Goal: Information Seeking & Learning: Find specific page/section

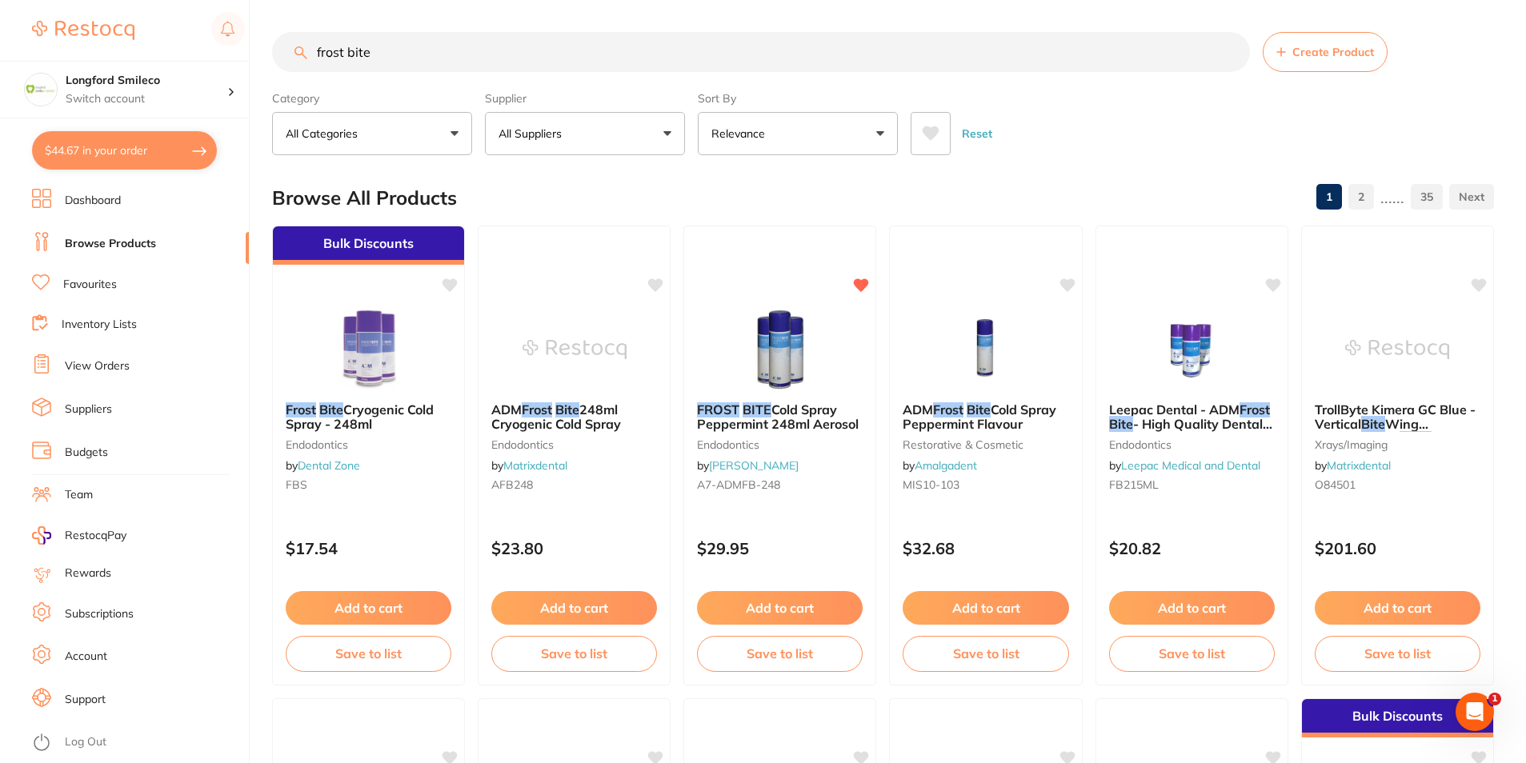
drag, startPoint x: 391, startPoint y: 54, endPoint x: 284, endPoint y: 54, distance: 107.2
click at [284, 54] on input "frost bite" at bounding box center [761, 52] width 978 height 40
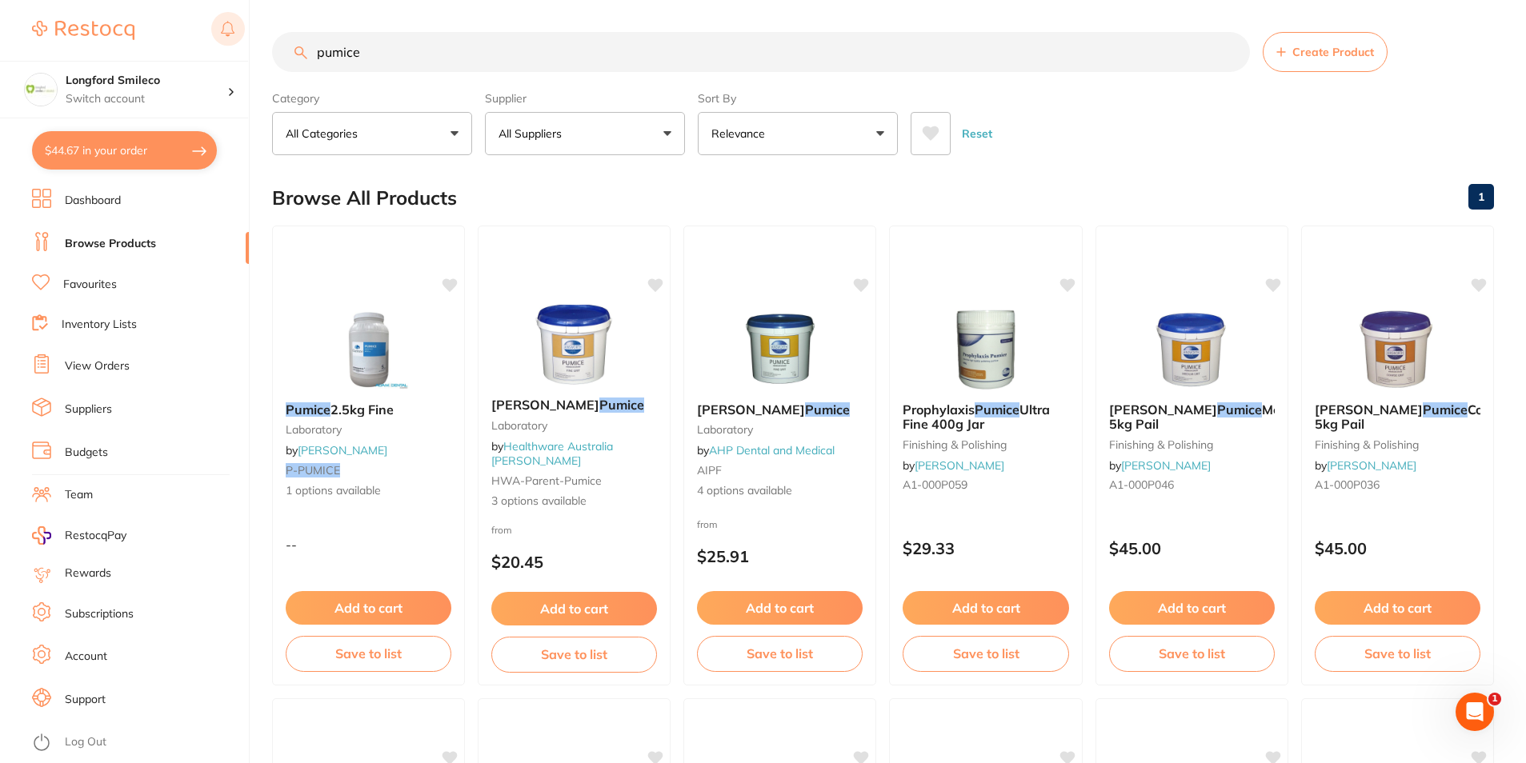
drag, startPoint x: 392, startPoint y: 56, endPoint x: 214, endPoint y: 48, distance: 178.6
click at [214, 48] on div "$44.67 Longford Smileco Switch account Longford Smileco [GEOGRAPHIC_DATA] Delor…" at bounding box center [763, 381] width 1526 height 763
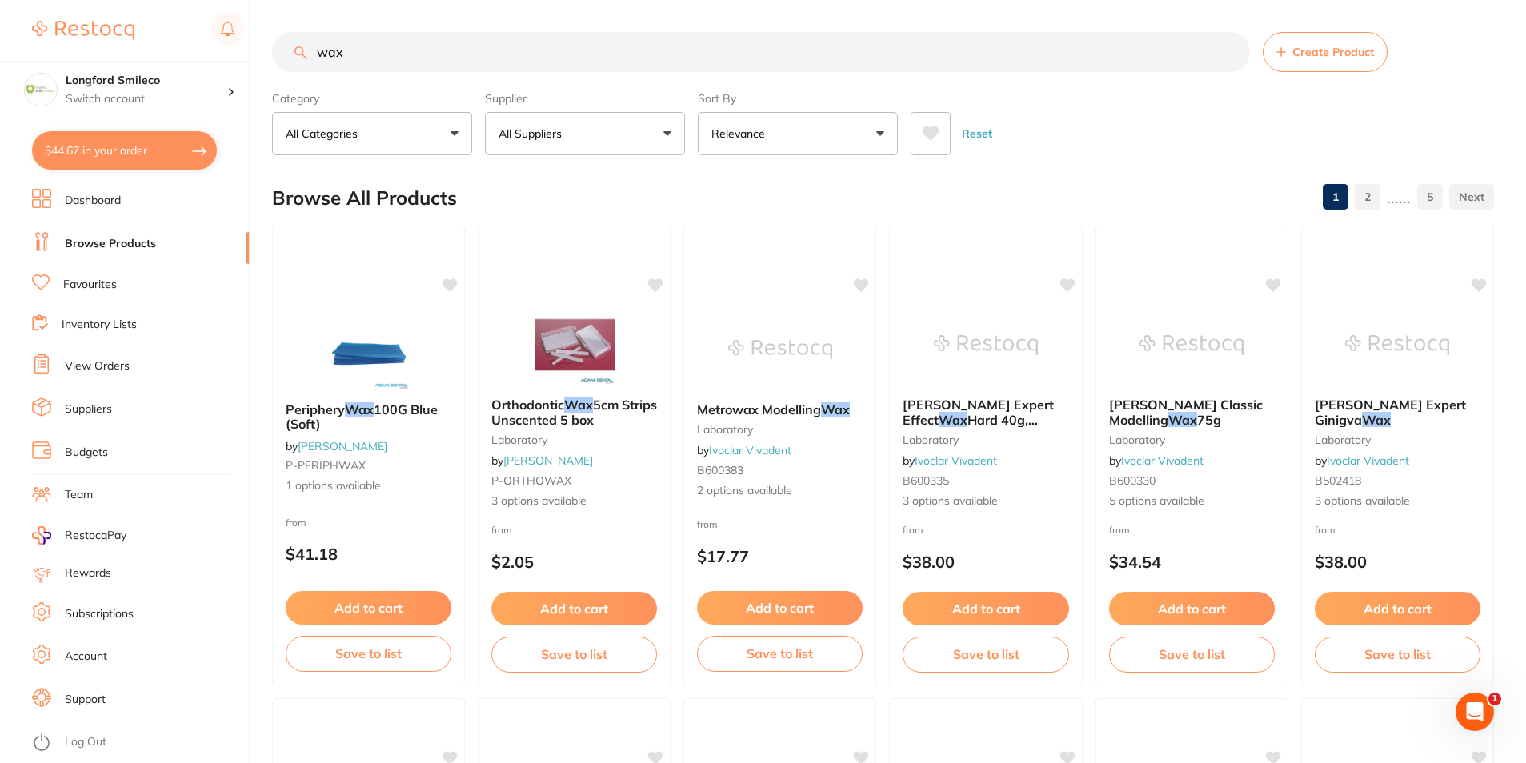
drag, startPoint x: 394, startPoint y: 53, endPoint x: 258, endPoint y: 51, distance: 136.0
click at [258, 51] on div "$44.67 Longford Smileco Switch account Longford Smileco North West Dental Delor…" at bounding box center [763, 381] width 1526 height 763
type input "primer"
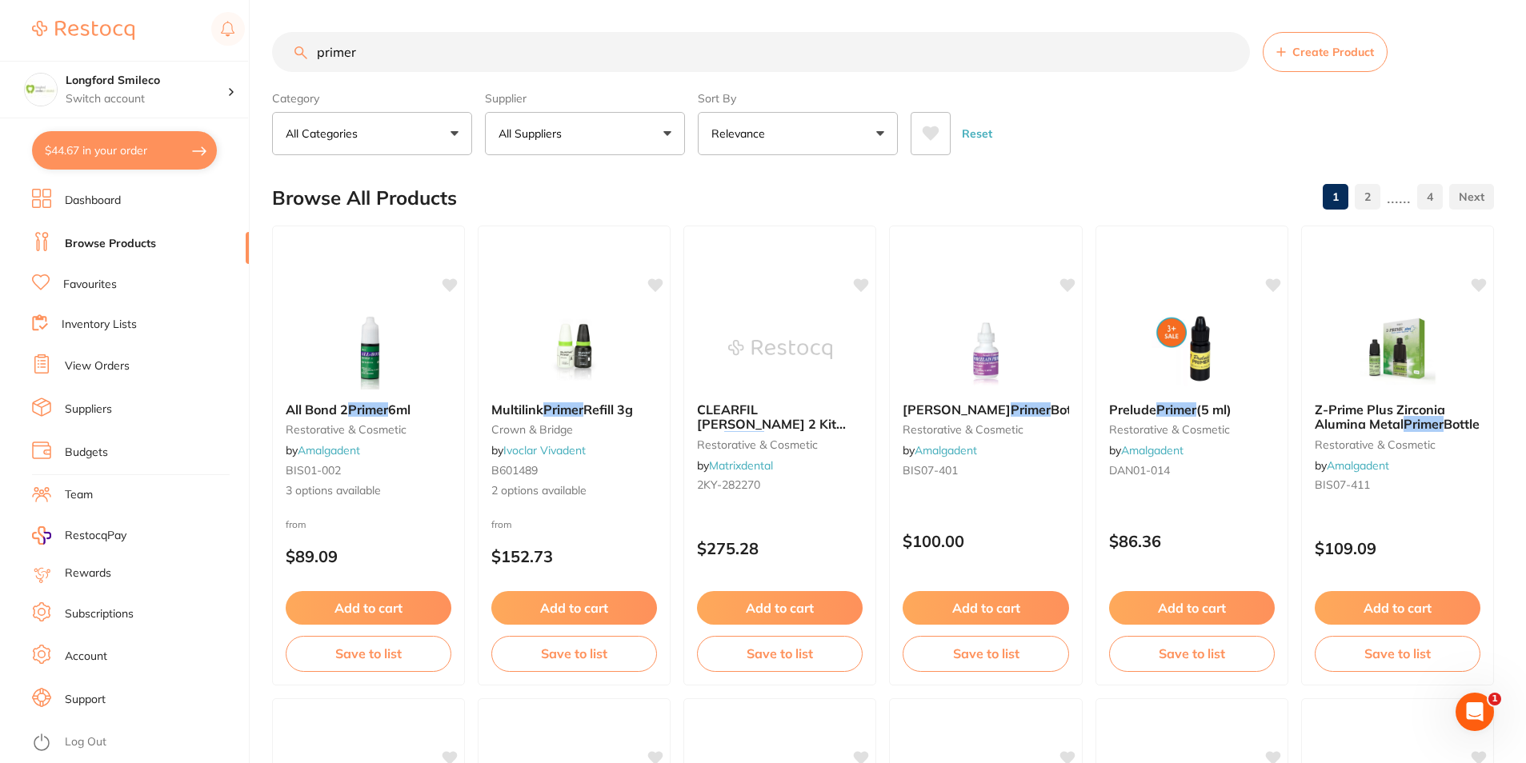
click at [396, 55] on input "primer" at bounding box center [761, 52] width 978 height 40
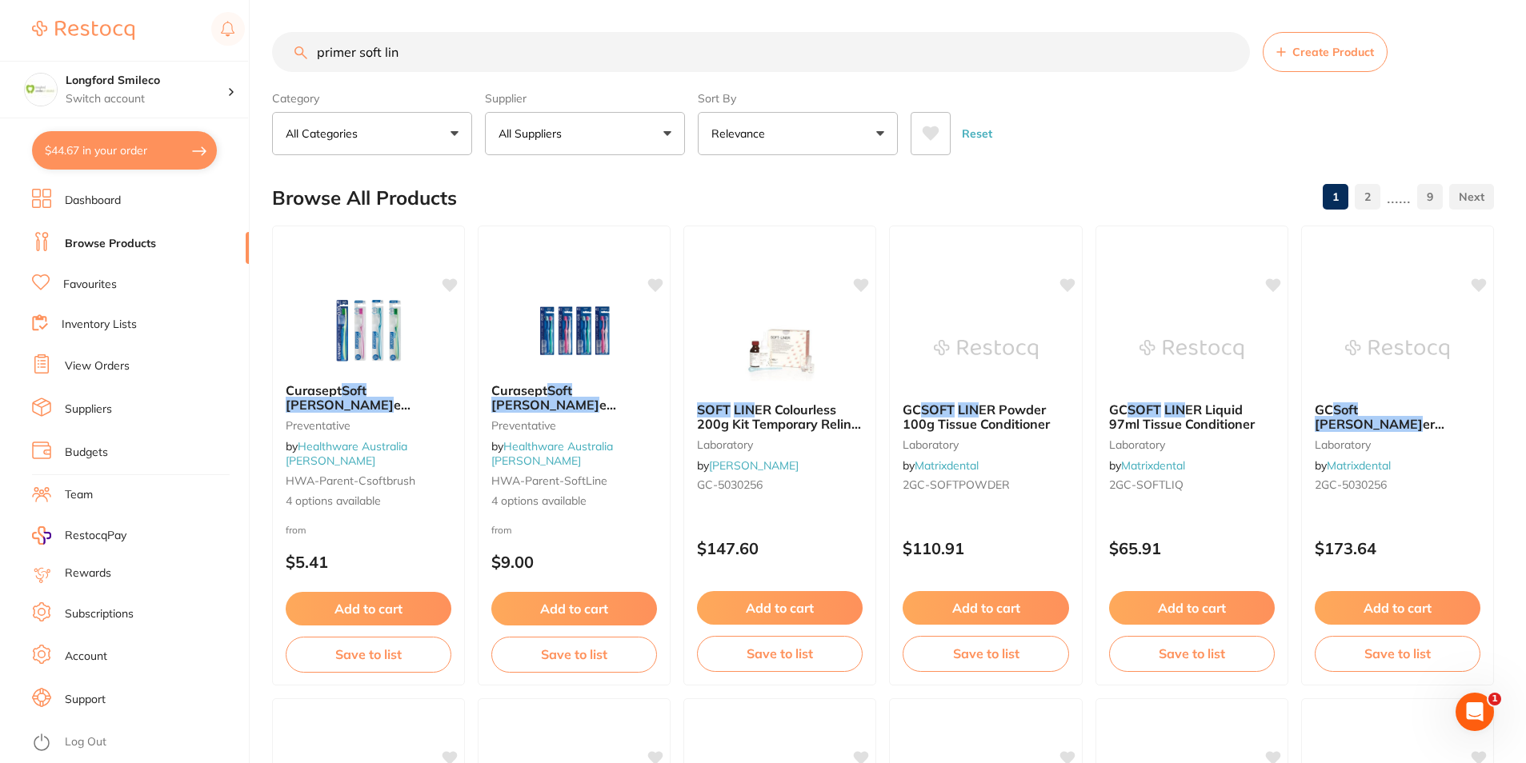
scroll to position [1, 0]
click at [277, 64] on input "primer soft lin" at bounding box center [761, 52] width 978 height 40
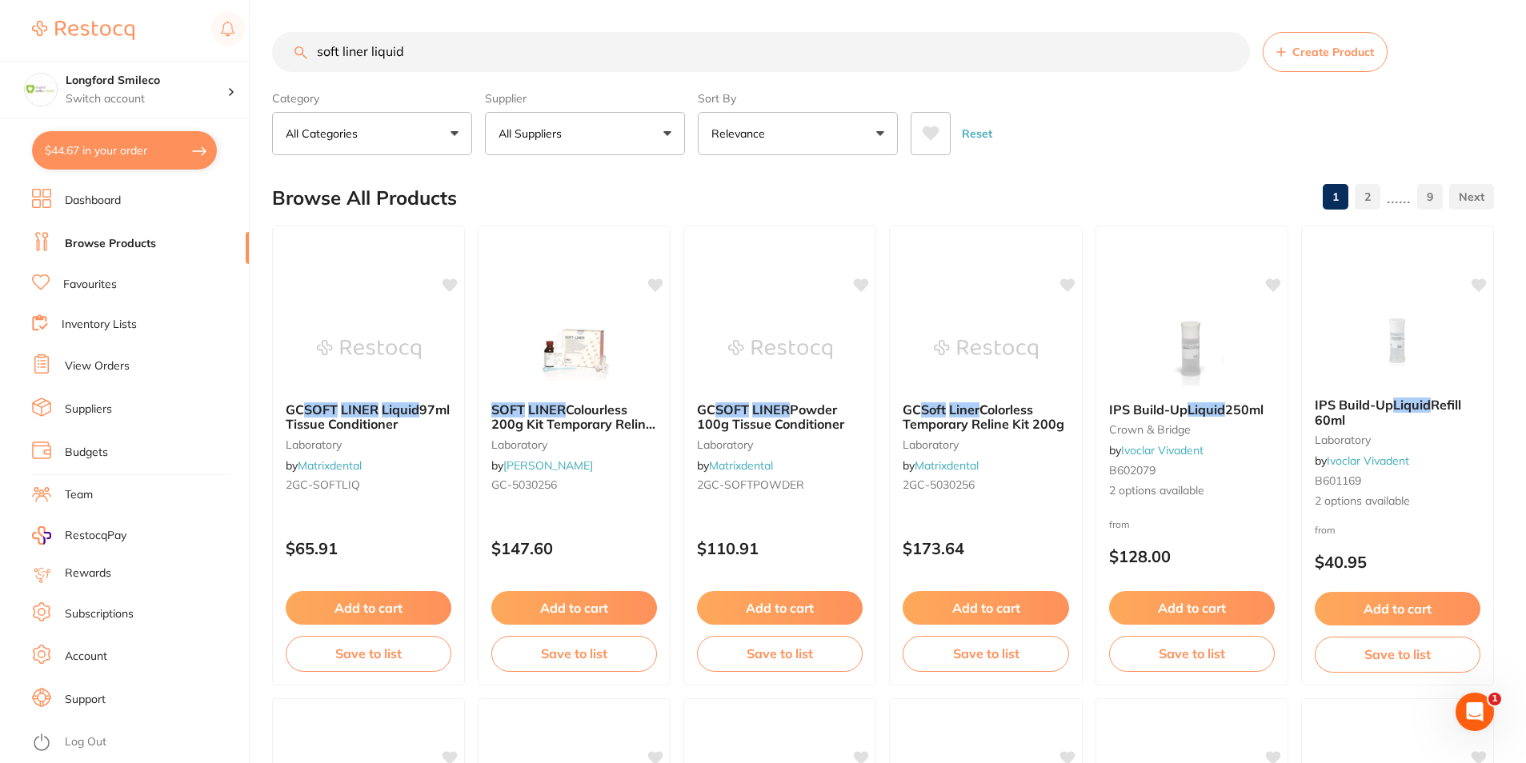
drag, startPoint x: 413, startPoint y: 55, endPoint x: 369, endPoint y: 63, distance: 44.7
click at [369, 63] on input "soft liner liquid" at bounding box center [761, 52] width 978 height 40
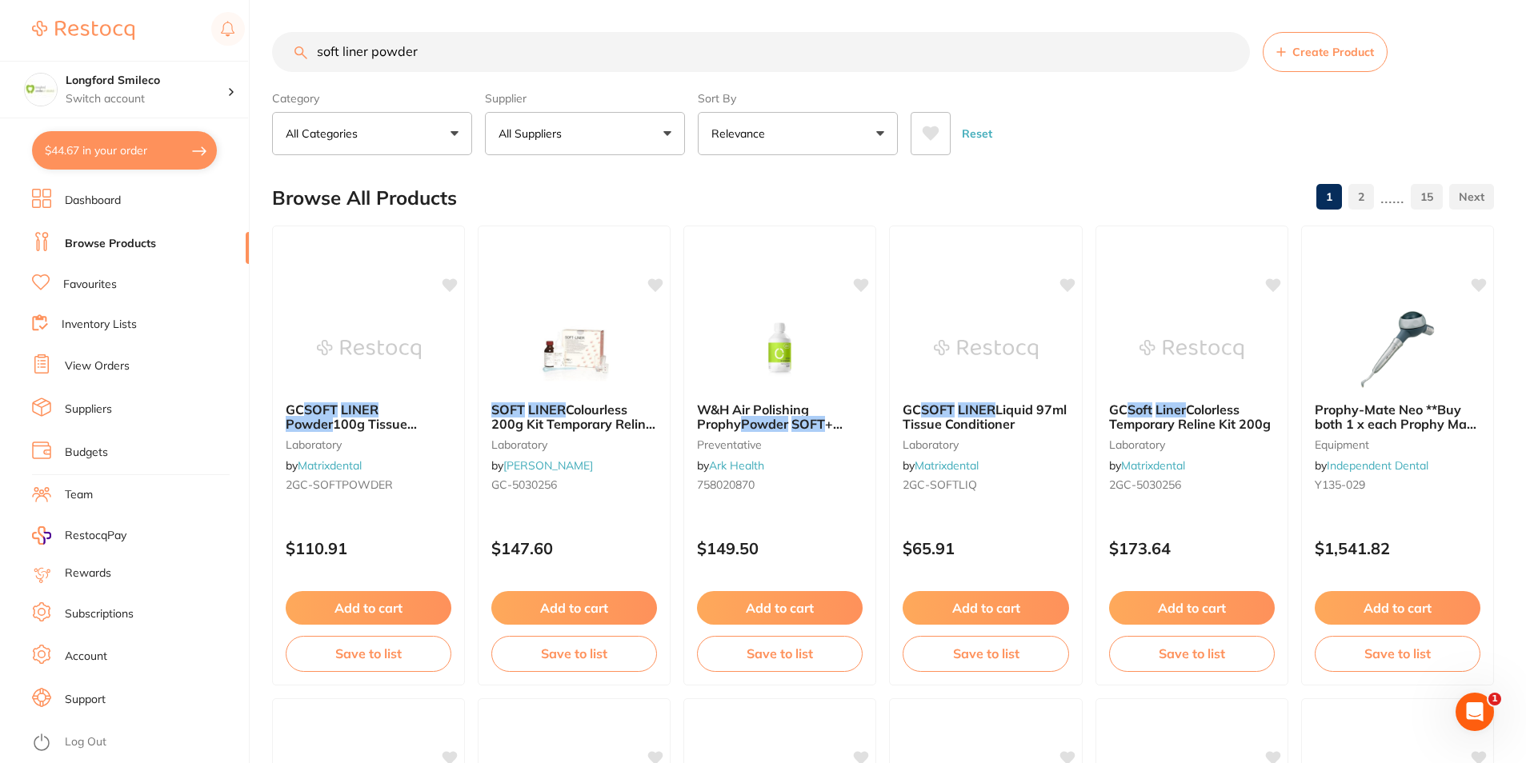
scroll to position [0, 0]
drag, startPoint x: 427, startPoint y: 50, endPoint x: 171, endPoint y: 53, distance: 256.0
click at [171, 53] on div "$44.67 Longford Smileco Switch account Longford Smileco North West Dental Delor…" at bounding box center [763, 381] width 1526 height 763
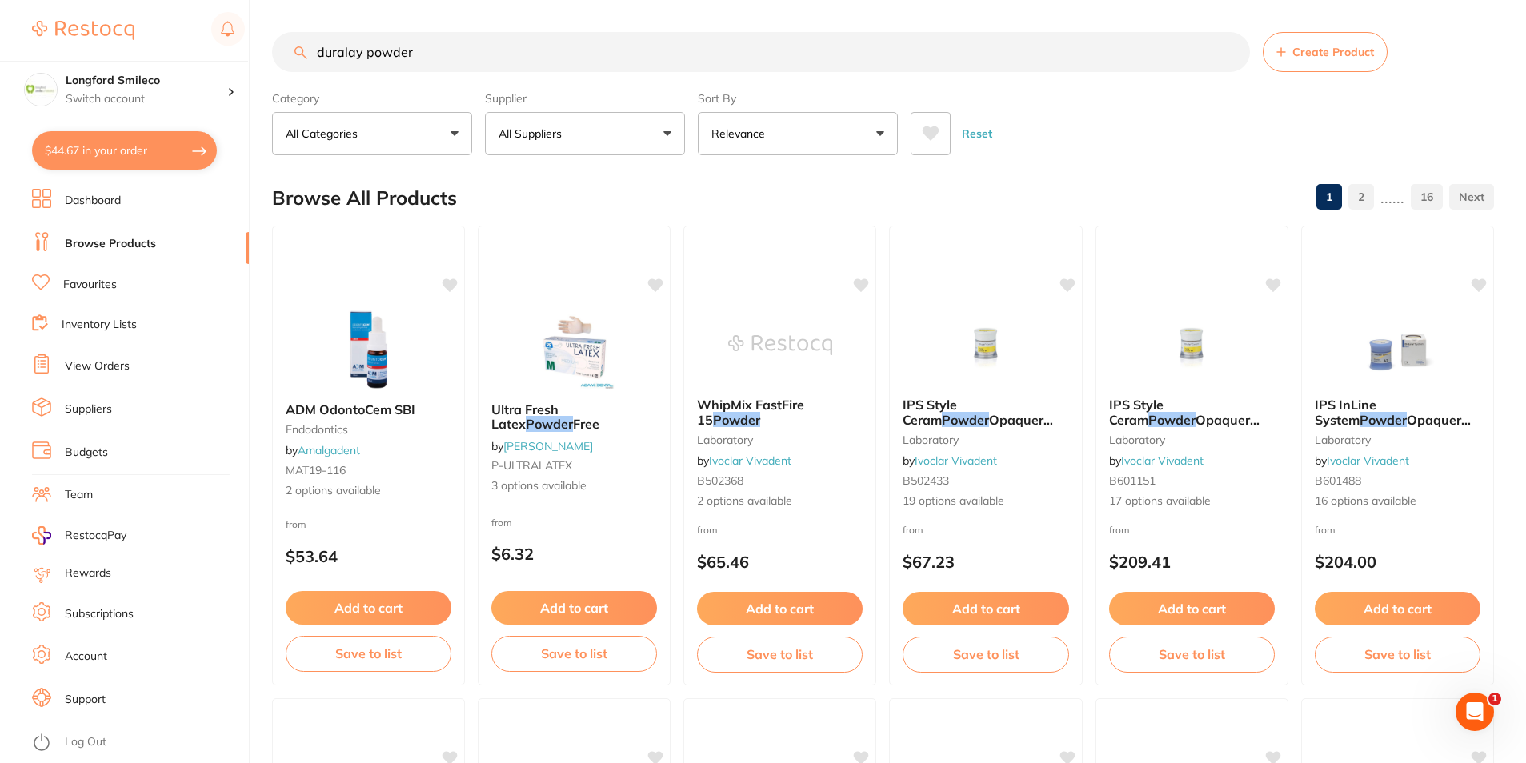
drag, startPoint x: 426, startPoint y: 46, endPoint x: 317, endPoint y: 52, distance: 108.9
click at [317, 52] on input "duralay powder" at bounding box center [761, 52] width 978 height 40
drag, startPoint x: 442, startPoint y: 52, endPoint x: 215, endPoint y: 52, distance: 226.4
click at [215, 52] on div "$44.67 Longford Smileco Switch account Longford Smileco North West Dental Delor…" at bounding box center [763, 381] width 1526 height 763
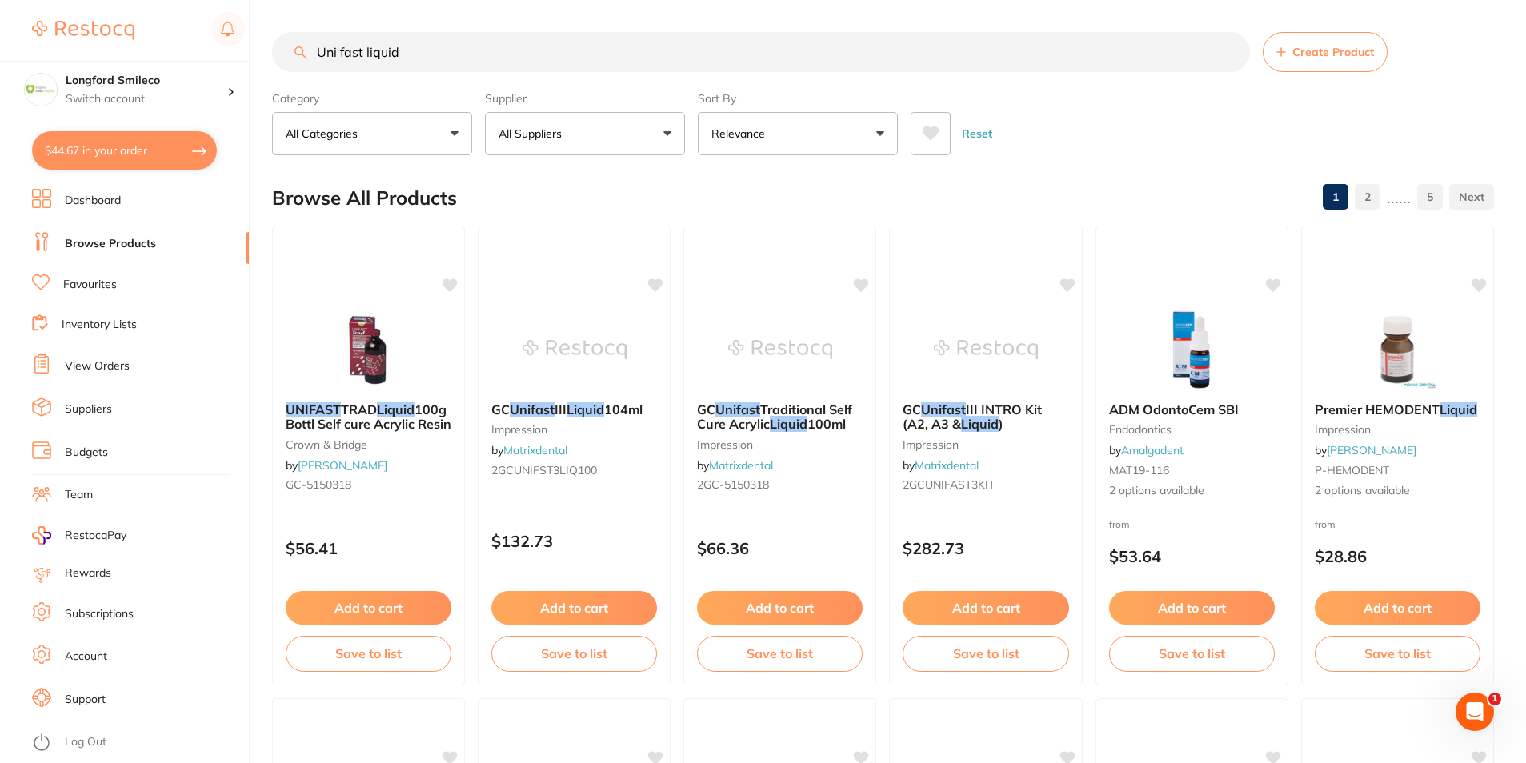
scroll to position [1, 0]
drag, startPoint x: 474, startPoint y: 60, endPoint x: 310, endPoint y: 62, distance: 163.2
click at [310, 62] on input "Uni fast liquid" at bounding box center [761, 52] width 978 height 40
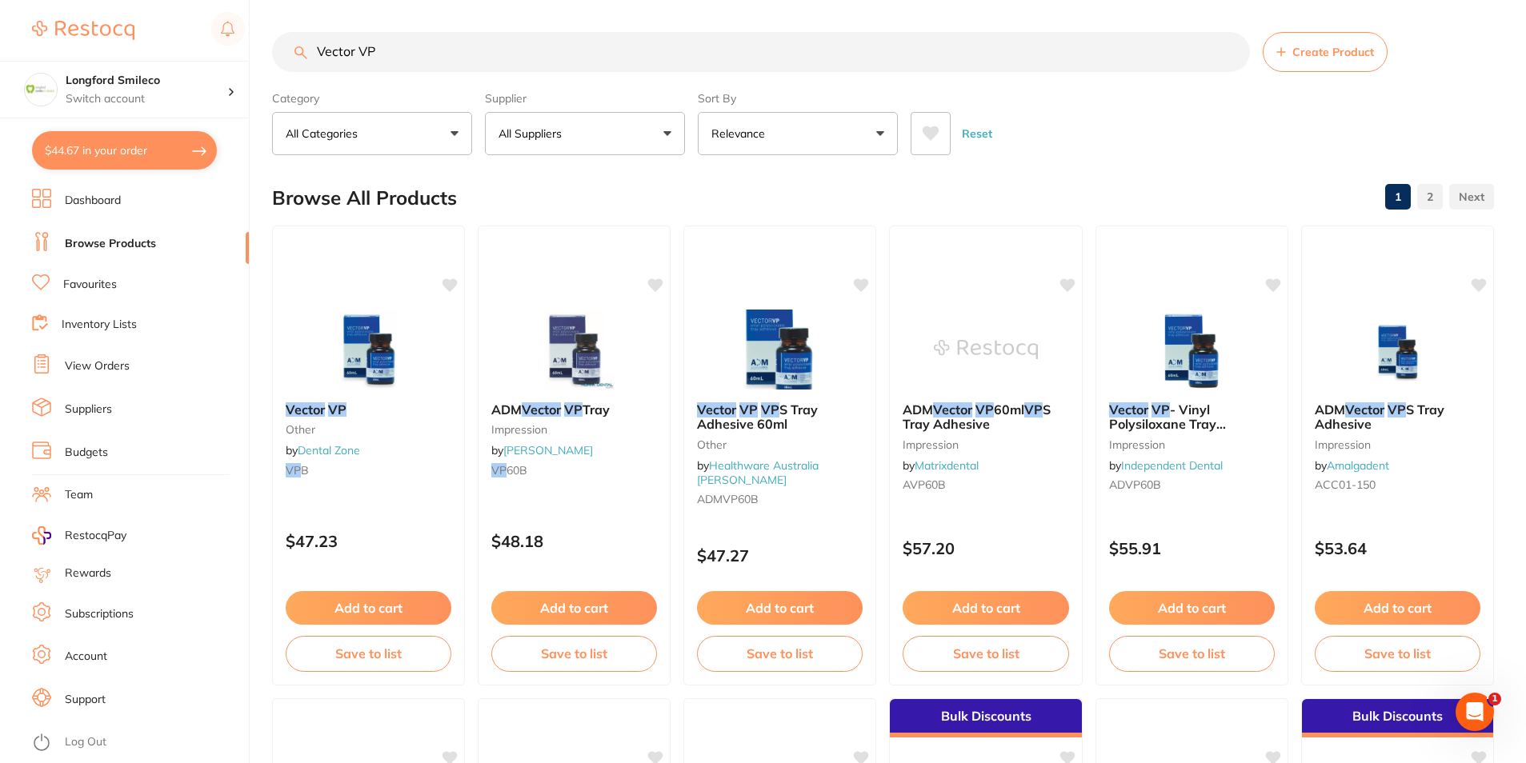
scroll to position [0, 0]
drag, startPoint x: 410, startPoint y: 55, endPoint x: 266, endPoint y: 55, distance: 144.0
click at [266, 55] on div "$44.67 Longford Smileco Switch account Longford Smileco [GEOGRAPHIC_DATA] Delor…" at bounding box center [763, 381] width 1526 height 763
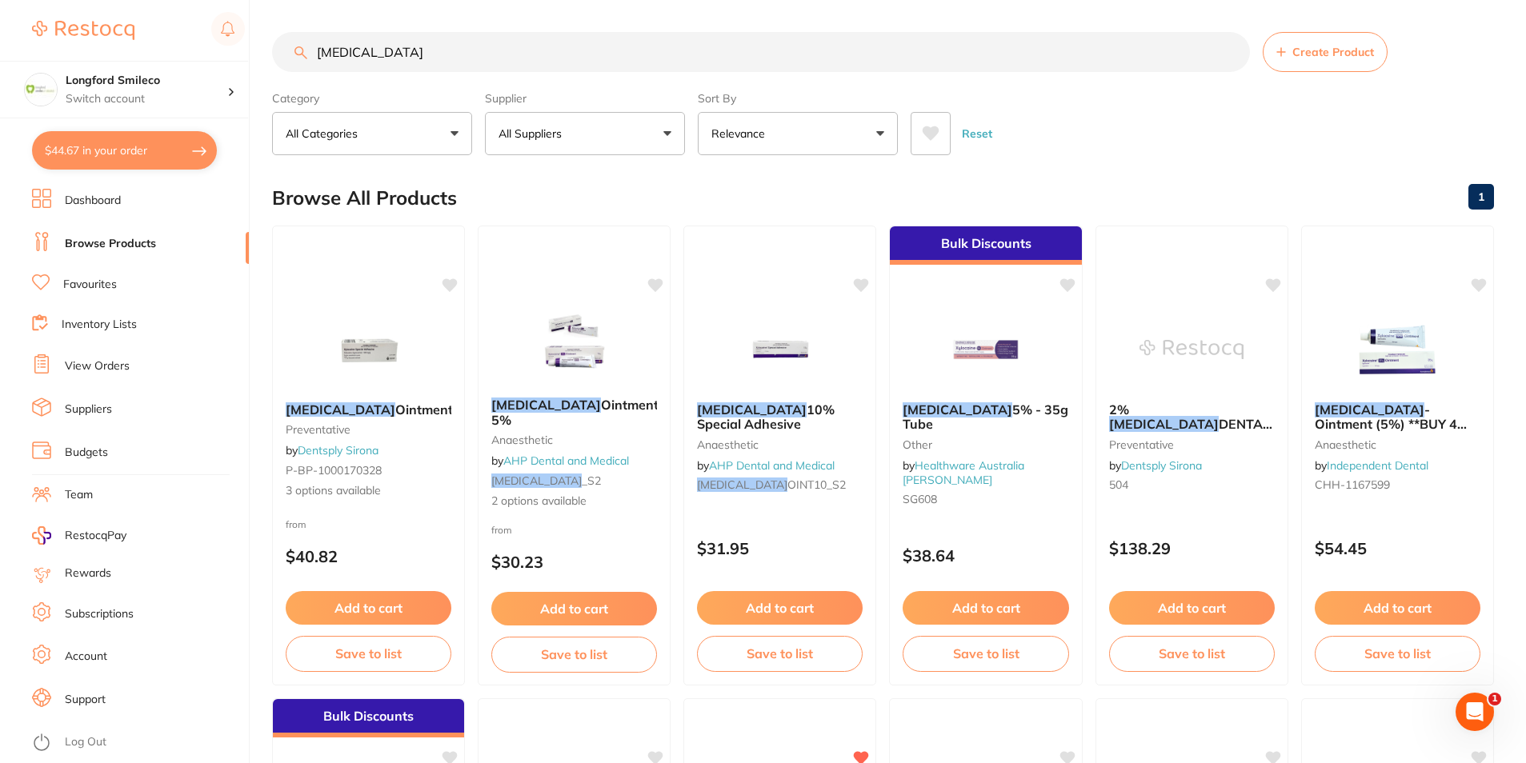
drag, startPoint x: 411, startPoint y: 46, endPoint x: 285, endPoint y: 49, distance: 126.4
click at [285, 49] on input "[MEDICAL_DATA]" at bounding box center [761, 52] width 978 height 40
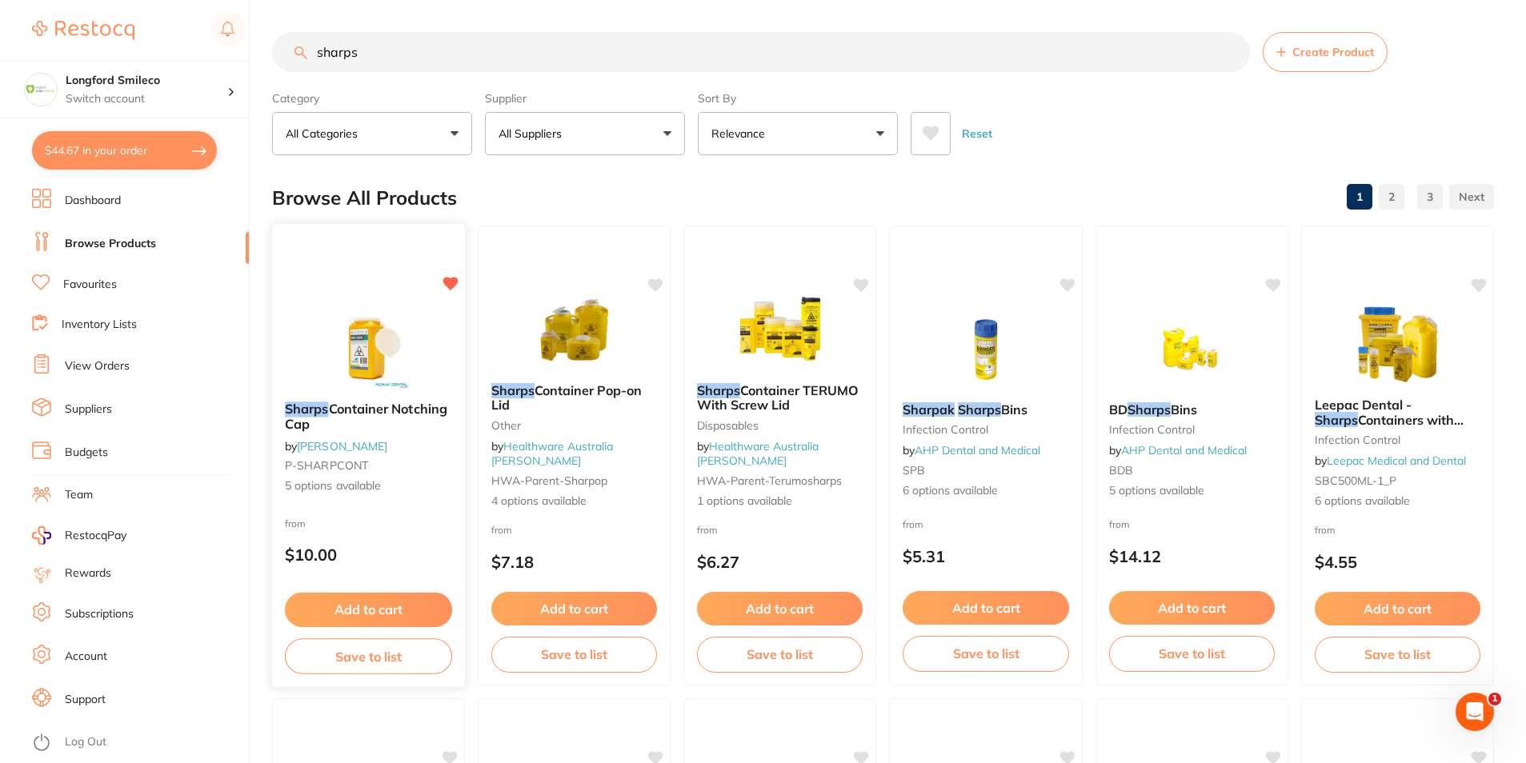
click at [362, 423] on b "Sharps Container Notching Cap" at bounding box center [368, 417] width 167 height 30
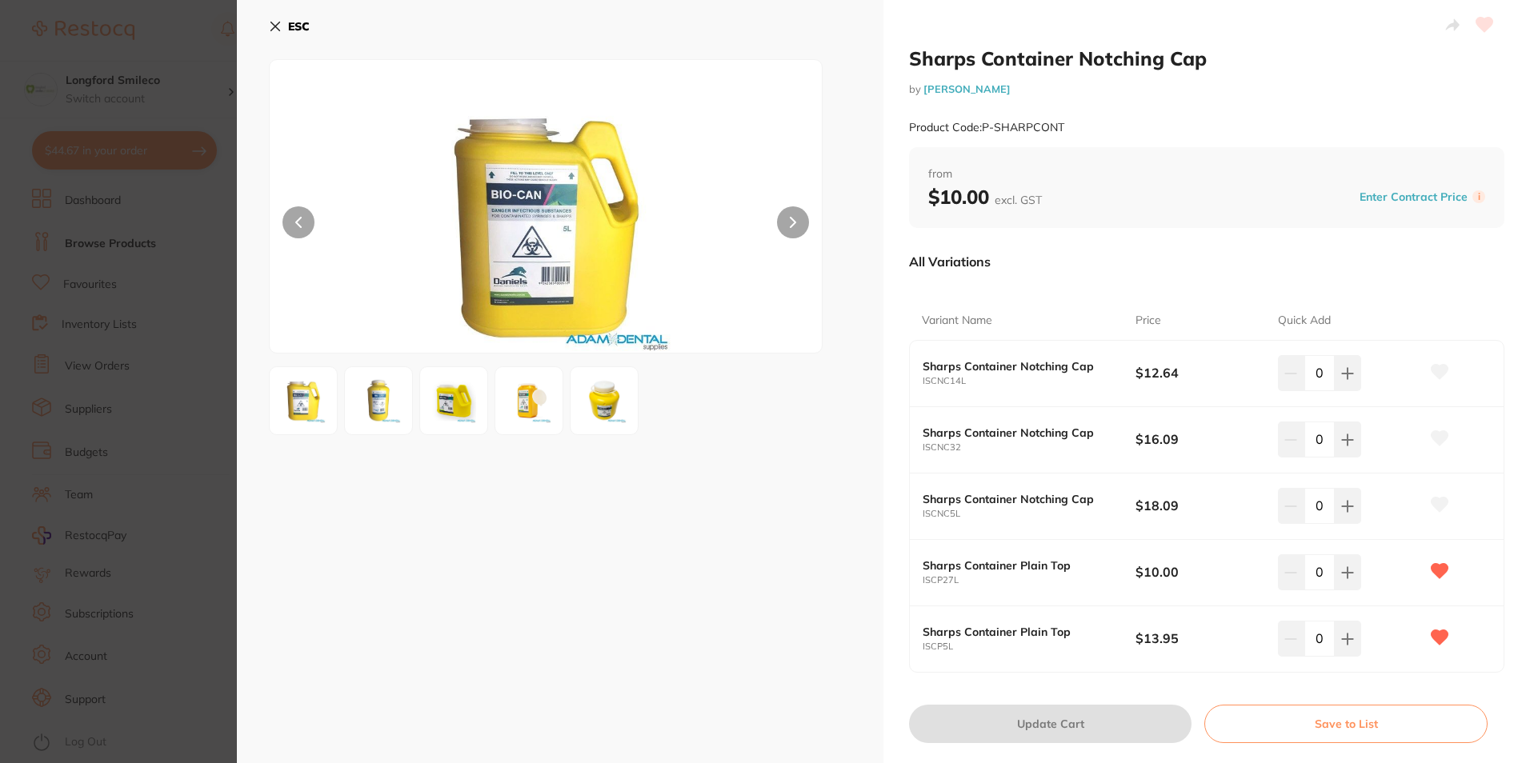
click at [144, 33] on section "Sharps Container Notching Cap by [PERSON_NAME] Product Code: P-SHARPCONT ESC Sh…" at bounding box center [765, 381] width 1530 height 763
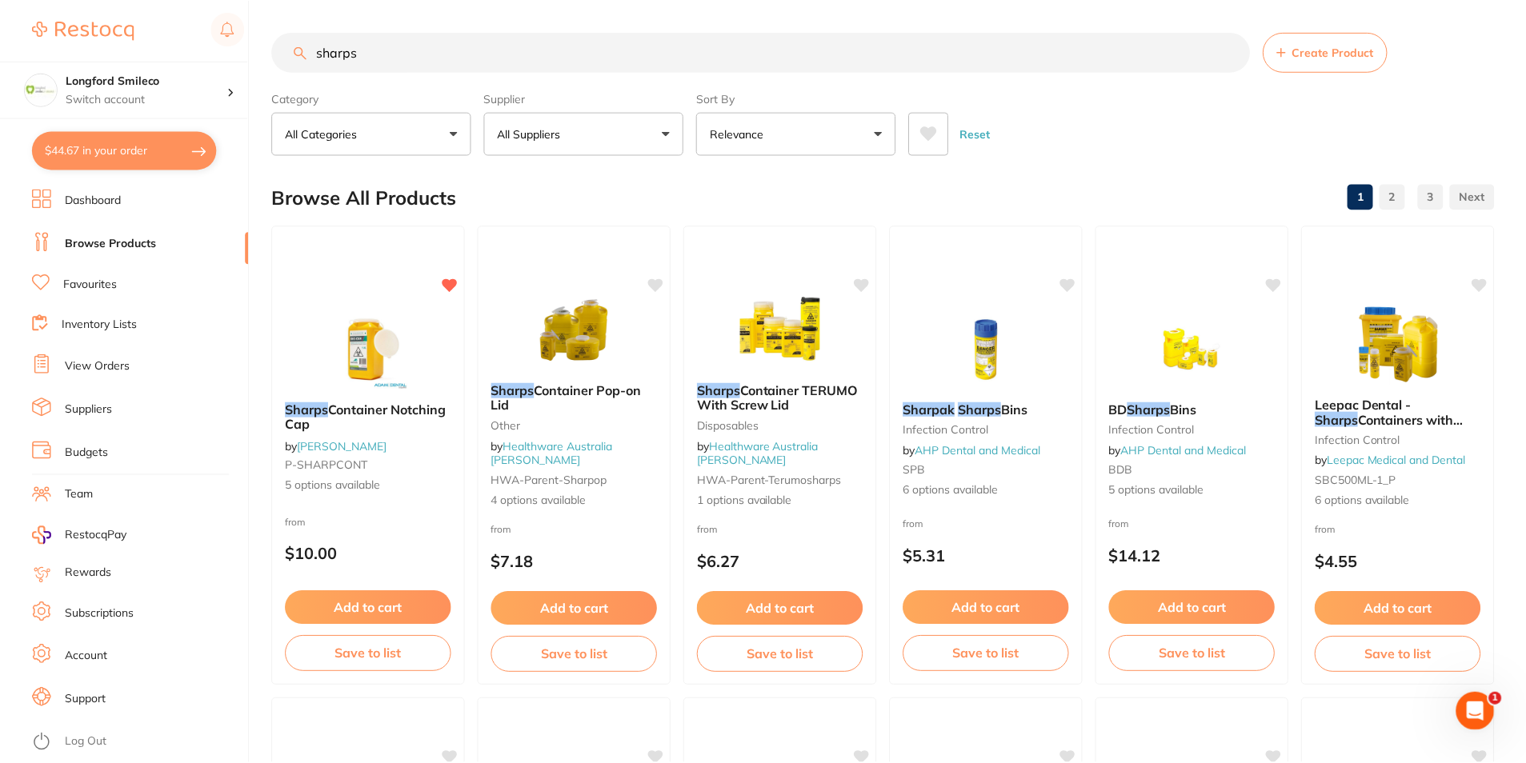
scroll to position [1, 0]
drag, startPoint x: 385, startPoint y: 46, endPoint x: 274, endPoint y: 48, distance: 111.2
click at [281, 48] on input "sharps" at bounding box center [761, 51] width 978 height 40
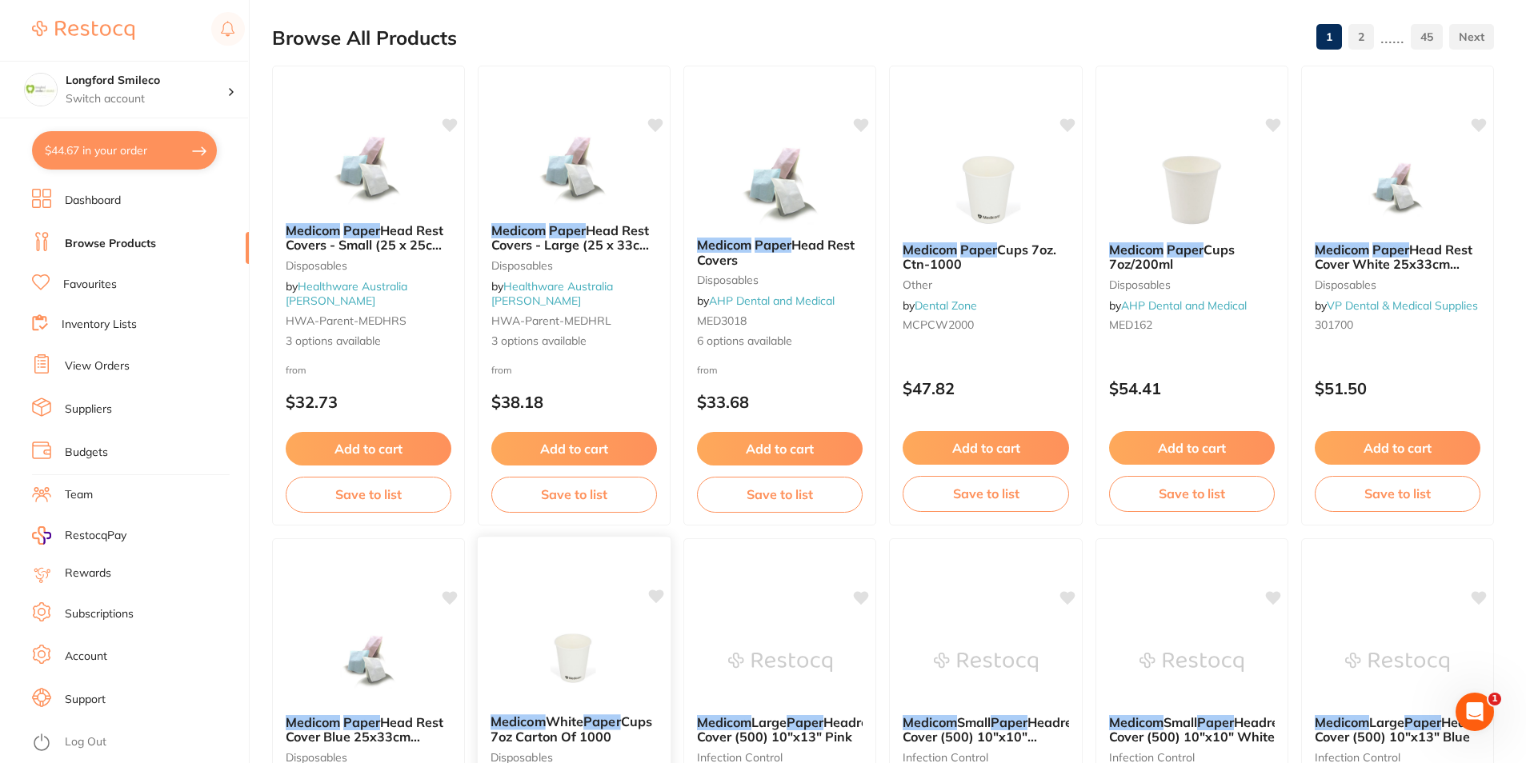
scroll to position [0, 0]
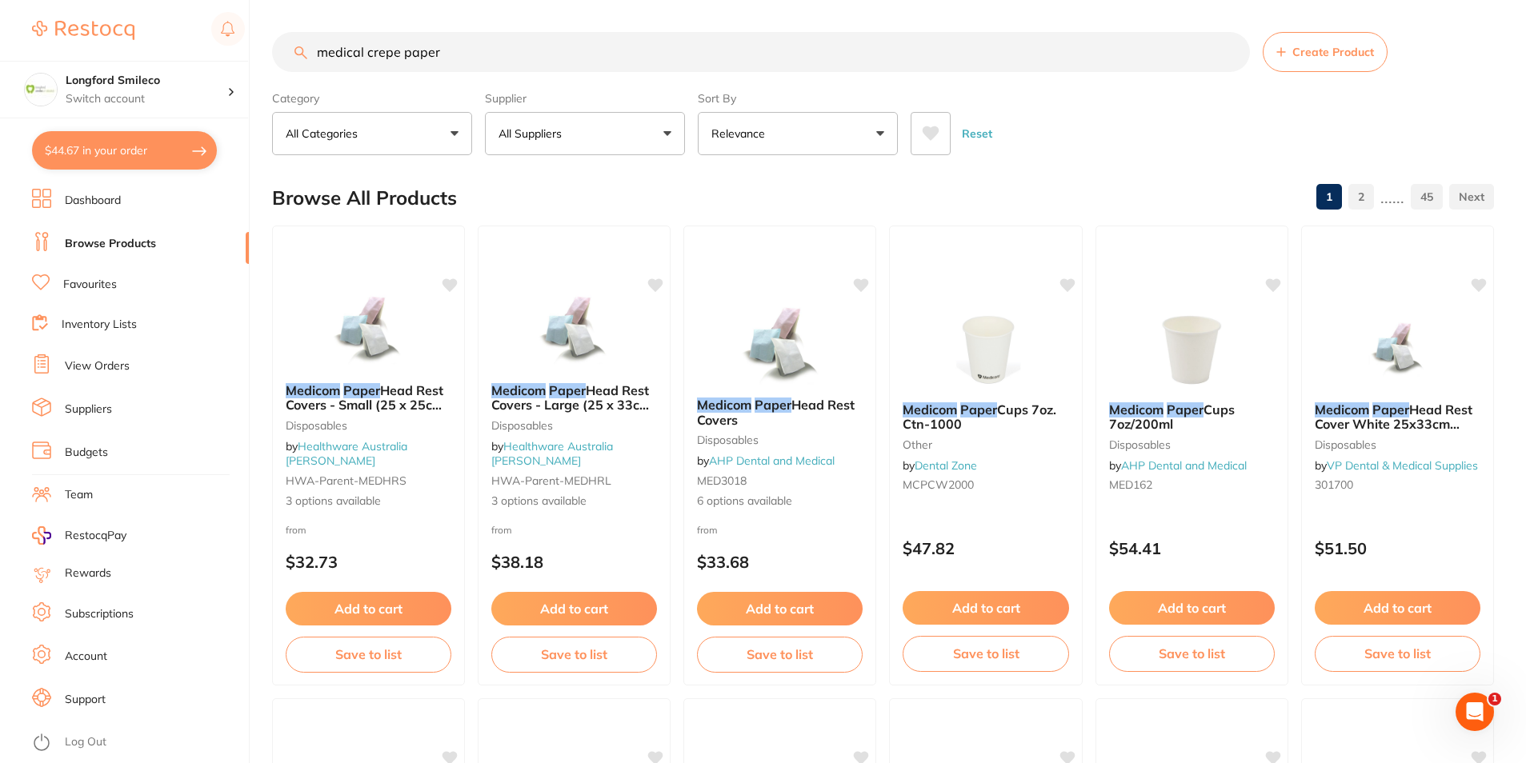
drag, startPoint x: 414, startPoint y: 51, endPoint x: 305, endPoint y: 50, distance: 109.6
click at [305, 50] on div "medical crepe paper Create Product" at bounding box center [883, 52] width 1222 height 40
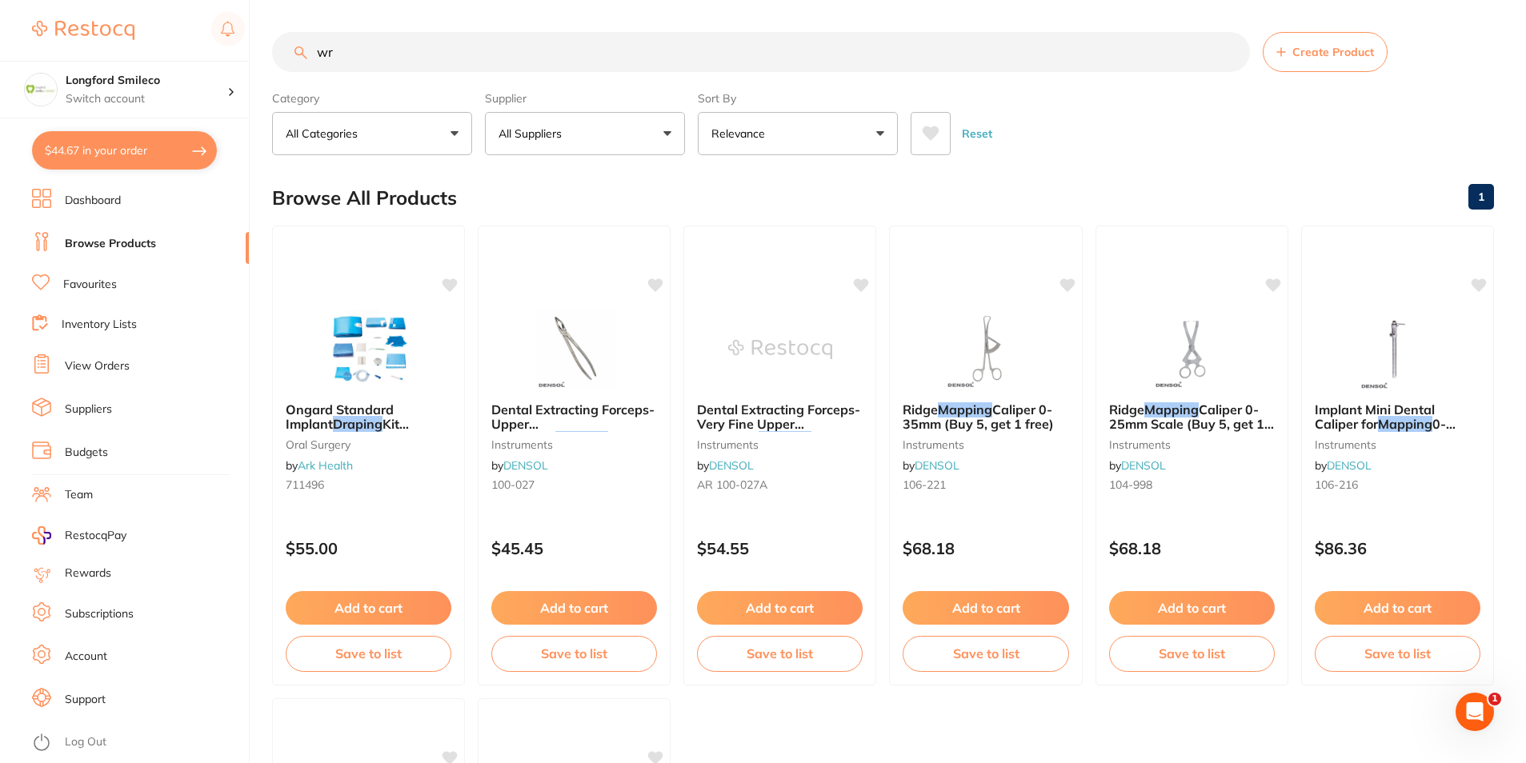
type input "w"
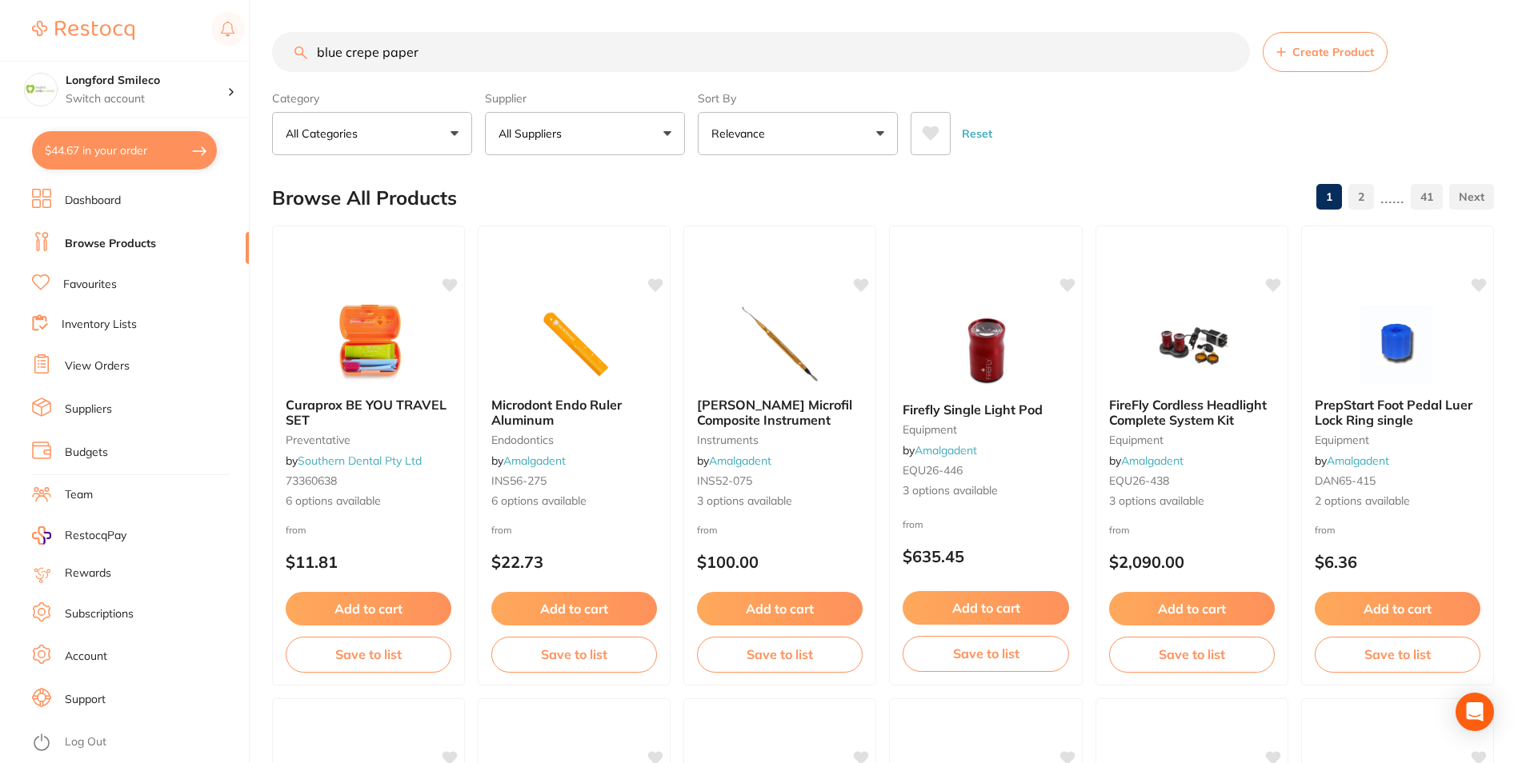
type input "blue crepe paper"
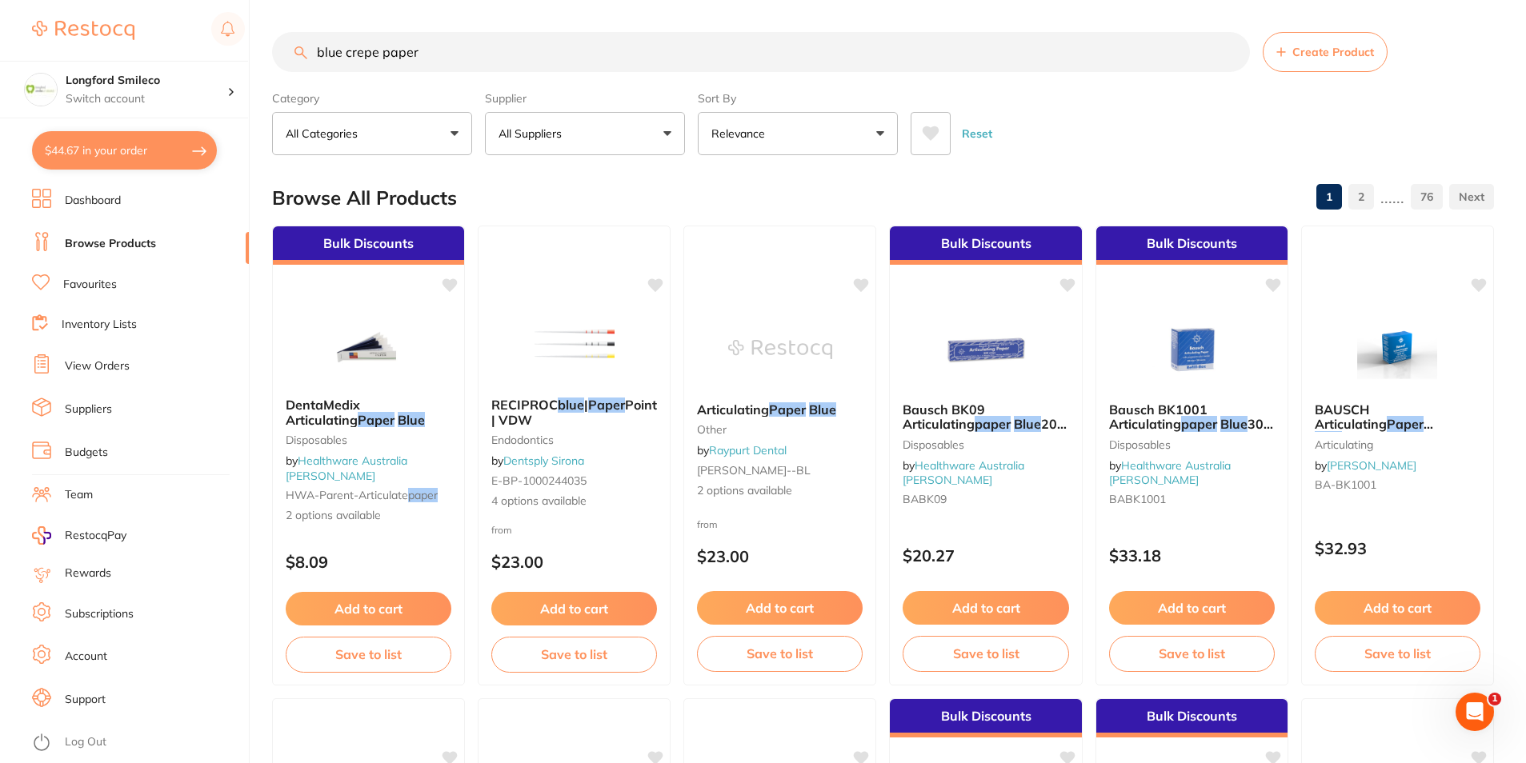
drag, startPoint x: 439, startPoint y: 52, endPoint x: 143, endPoint y: 36, distance: 296.4
click at [143, 36] on div "$44.67 Longford Smileco Switch account Longford Smileco North West Dental Delor…" at bounding box center [763, 381] width 1526 height 763
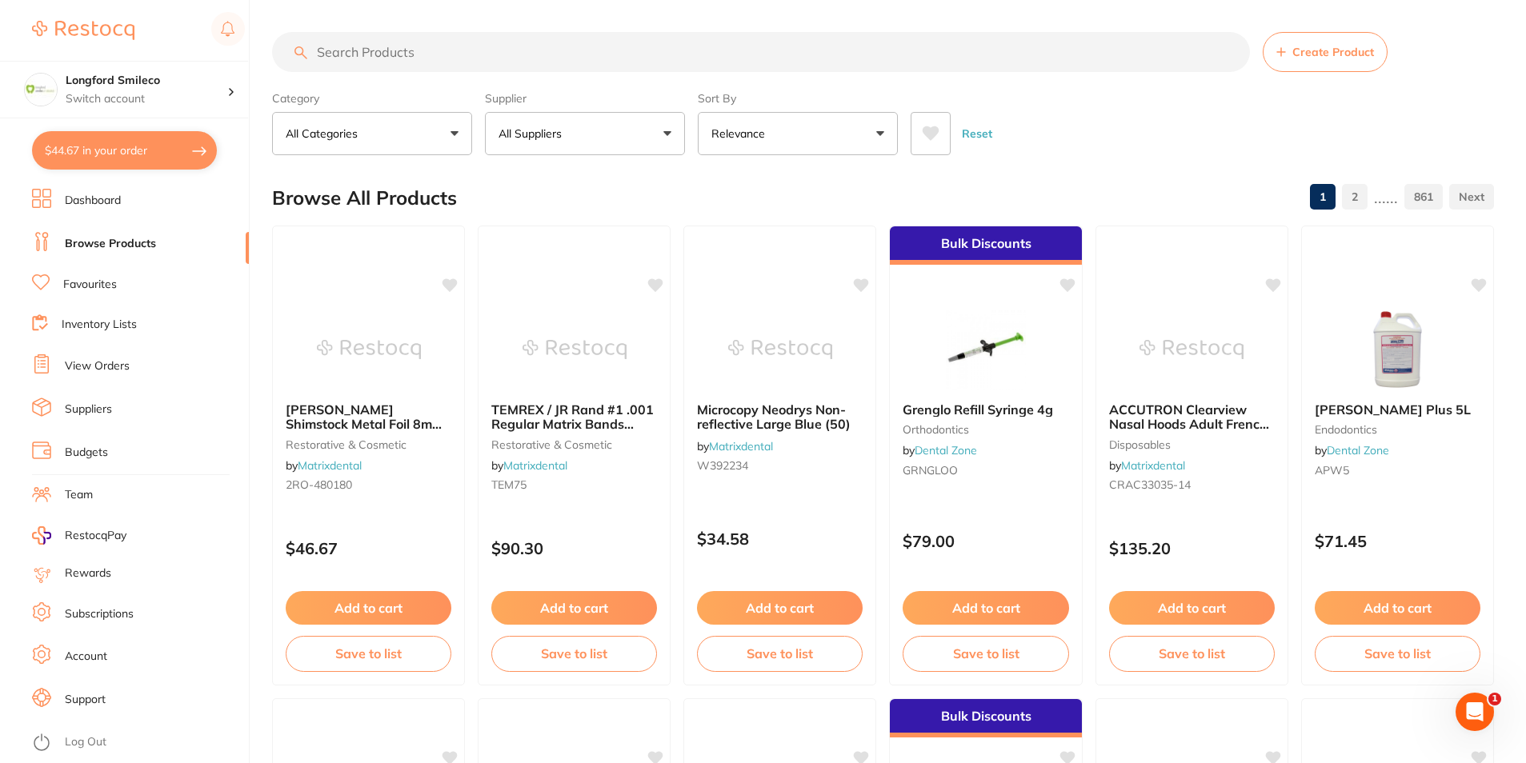
drag, startPoint x: 426, startPoint y: 47, endPoint x: 414, endPoint y: 45, distance: 12.2
click at [426, 47] on input "search" at bounding box center [761, 52] width 978 height 40
type input "adaptive wedges"
